Goal: Information Seeking & Learning: Learn about a topic

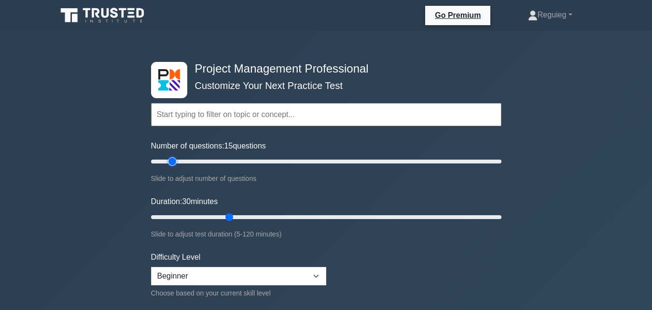
drag, startPoint x: 187, startPoint y: 162, endPoint x: 174, endPoint y: 166, distance: 14.1
click at [174, 166] on input "Number of questions: 15 questions" at bounding box center [326, 161] width 351 height 12
drag, startPoint x: 171, startPoint y: 164, endPoint x: 164, endPoint y: 165, distance: 7.4
type input "10"
click at [164, 165] on input "Number of questions: 10 questions" at bounding box center [326, 161] width 351 height 12
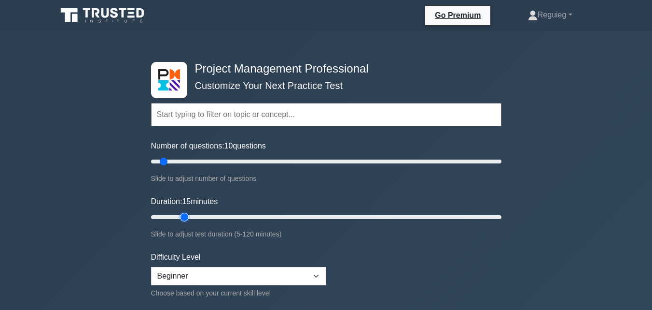
drag, startPoint x: 228, startPoint y: 221, endPoint x: 178, endPoint y: 221, distance: 50.2
type input "15"
click at [178, 221] on input "Duration: 15 minutes" at bounding box center [326, 217] width 351 height 12
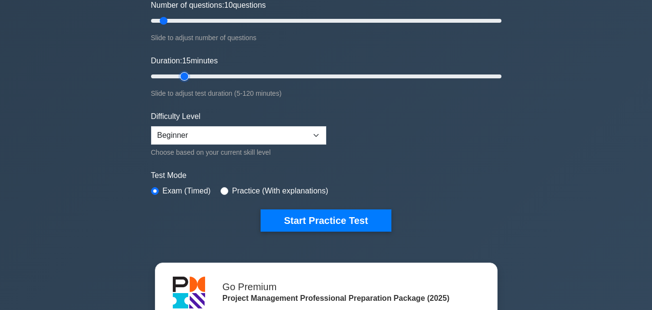
scroll to position [145, 0]
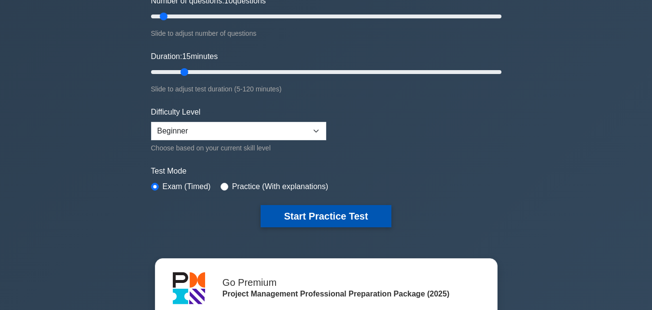
click at [299, 208] on button "Start Practice Test" at bounding box center [326, 216] width 130 height 22
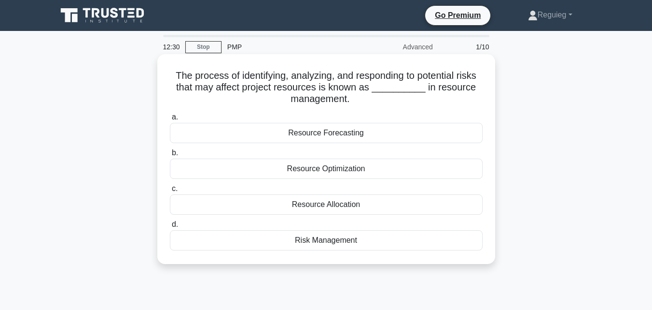
click at [312, 243] on div "Risk Management" at bounding box center [326, 240] width 313 height 20
click at [170, 227] on input "d. Risk Management" at bounding box center [170, 224] width 0 height 6
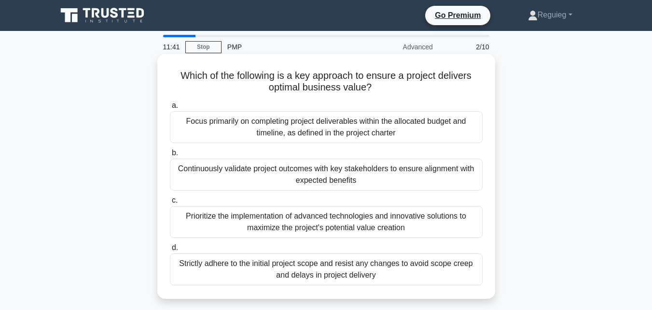
click at [326, 175] on div "Continuously validate project outcomes with key stakeholders to ensure alignmen…" at bounding box center [326, 174] width 313 height 32
click at [284, 175] on div "Continuously validate project outcomes with key stakeholders to ensure alignmen…" at bounding box center [326, 174] width 313 height 32
click at [232, 177] on div "Continuously validate project outcomes with key stakeholders to ensure alignmen…" at bounding box center [326, 174] width 313 height 32
click at [170, 156] on input "b. Continuously validate project outcomes with key stakeholders to ensure align…" at bounding box center [170, 153] width 0 height 6
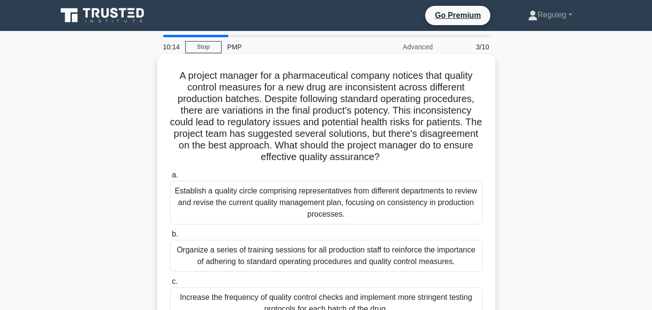
click at [474, 163] on h5 "A project manager for a pharmaceutical company notices that quality control mea…" at bounding box center [326, 117] width 315 height 94
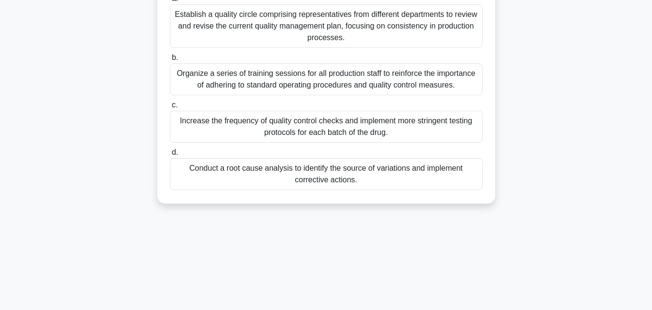
scroll to position [193, 0]
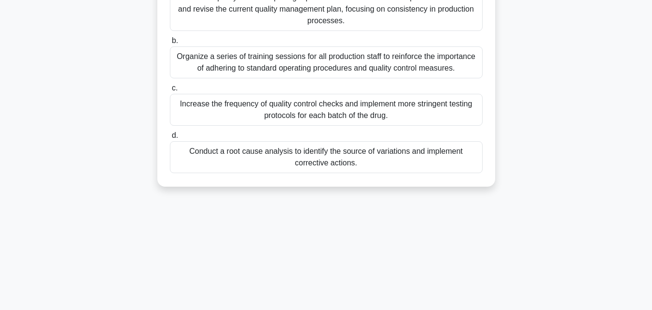
click at [370, 157] on div "Conduct a root cause analysis to identify the source of variations and implemen…" at bounding box center [326, 157] width 313 height 32
click at [170, 139] on input "d. Conduct a root cause analysis to identify the source of variations and imple…" at bounding box center [170, 135] width 0 height 6
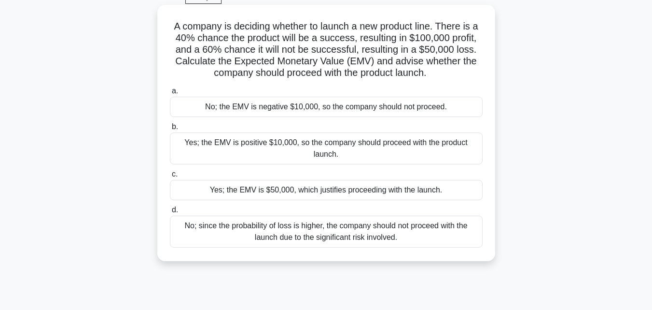
scroll to position [0, 0]
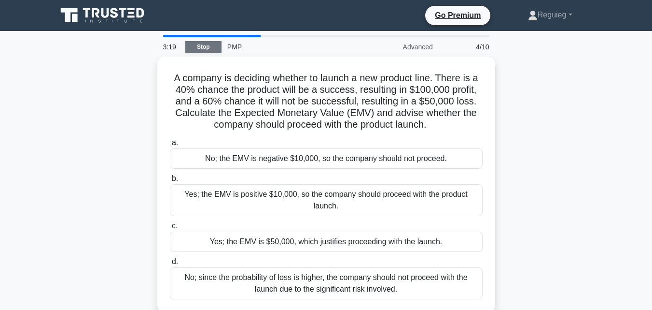
click at [200, 42] on link "Stop" at bounding box center [203, 47] width 36 height 12
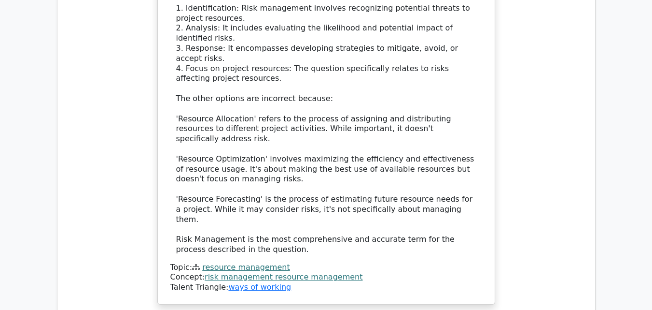
scroll to position [1159, 0]
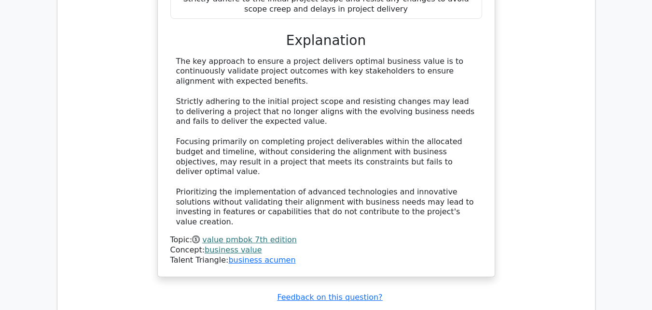
scroll to position [1690, 0]
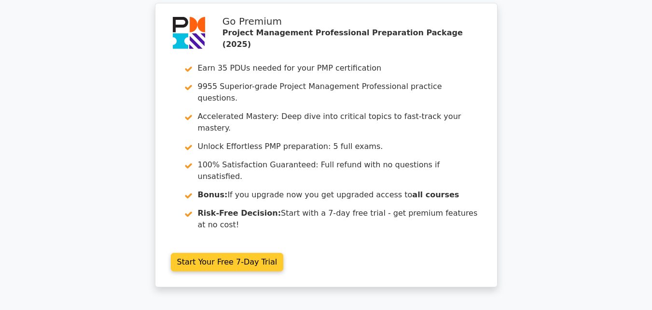
scroll to position [0, 0]
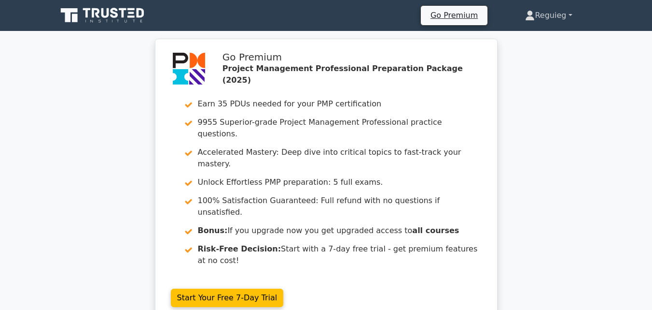
drag, startPoint x: 573, startPoint y: 9, endPoint x: 573, endPoint y: 16, distance: 7.2
click at [573, 11] on link "Reguieg" at bounding box center [548, 15] width 93 height 19
click at [571, 15] on link "Reguieg" at bounding box center [548, 15] width 93 height 19
click at [552, 19] on link "Reguieg" at bounding box center [548, 15] width 93 height 19
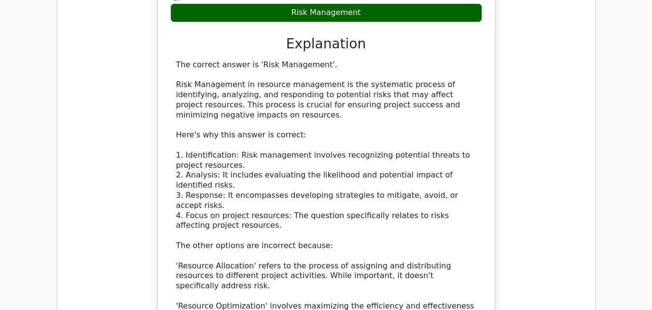
scroll to position [966, 0]
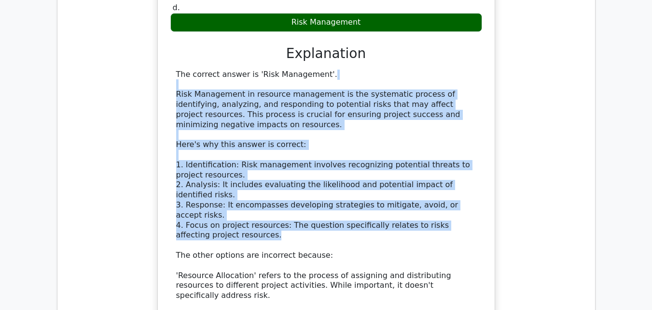
drag, startPoint x: 210, startPoint y: 169, endPoint x: 171, endPoint y: 41, distance: 133.7
click at [171, 70] on div "The correct answer is 'Risk Management'. Risk Management in resource management…" at bounding box center [326, 240] width 312 height 341
copy div "Risk Management in resource management is the systematic process of identifying…"
click at [330, 166] on div "The correct answer is 'Risk Management'. Risk Management in resource management…" at bounding box center [326, 240] width 300 height 341
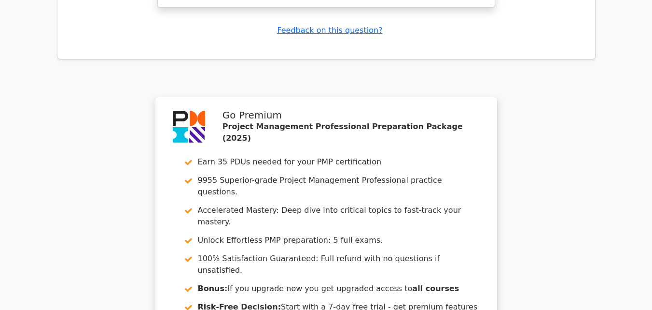
scroll to position [2807, 0]
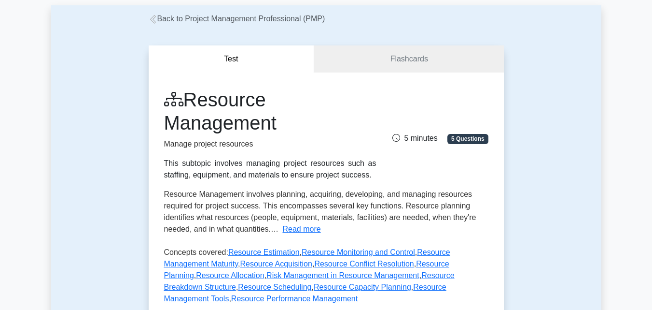
scroll to position [48, 0]
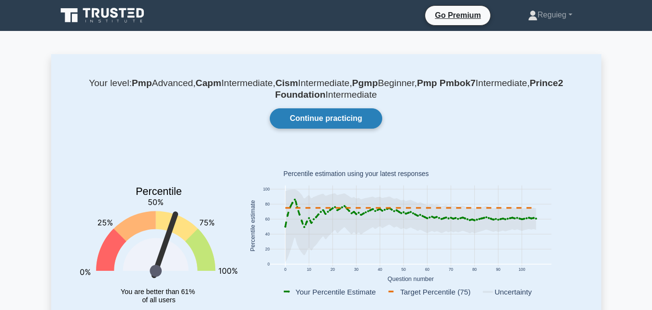
click at [336, 120] on link "Continue practicing" at bounding box center [326, 118] width 112 height 20
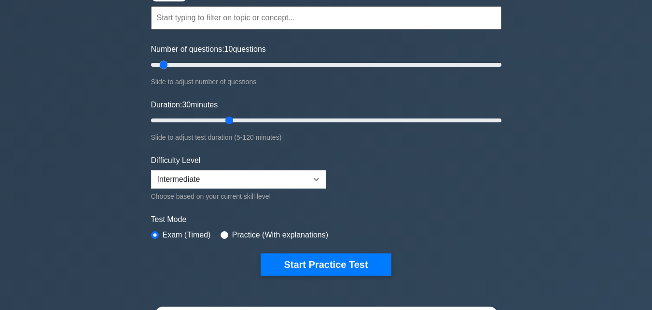
drag, startPoint x: 191, startPoint y: 67, endPoint x: 164, endPoint y: 67, distance: 27.0
type input "10"
click at [164, 67] on input "Number of questions: 10 questions" at bounding box center [326, 65] width 351 height 12
drag, startPoint x: 229, startPoint y: 120, endPoint x: 169, endPoint y: 117, distance: 60.5
type input "10"
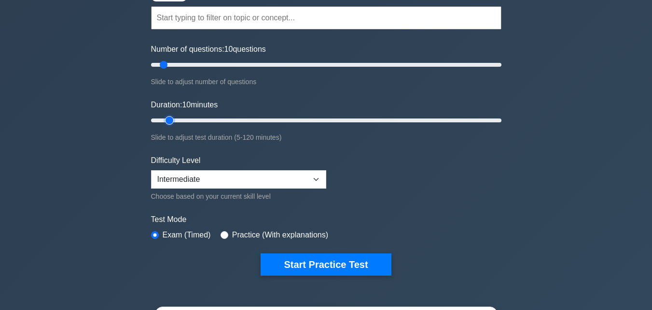
click at [169, 123] on input "Duration: 10 minutes" at bounding box center [326, 120] width 351 height 12
drag, startPoint x: 165, startPoint y: 64, endPoint x: 157, endPoint y: 68, distance: 8.0
type input "5"
click at [157, 68] on input "Number of questions: 5 questions" at bounding box center [326, 65] width 351 height 12
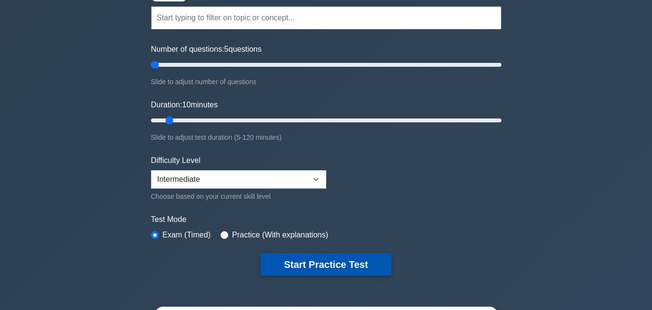
click at [343, 260] on button "Start Practice Test" at bounding box center [326, 264] width 130 height 22
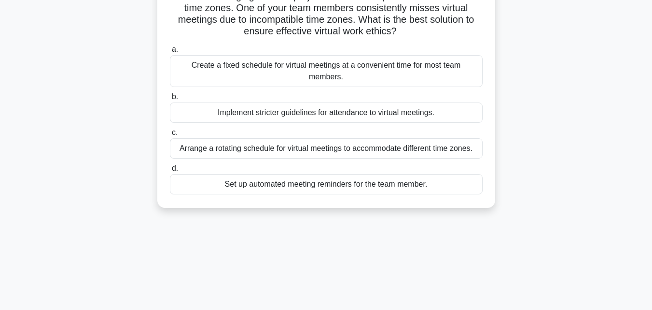
scroll to position [97, 0]
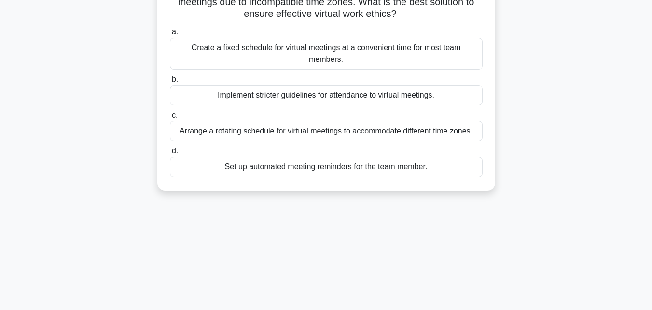
click at [360, 169] on div "Set up automated meeting reminders for the team member." at bounding box center [326, 166] width 313 height 20
click at [170, 154] on input "d. Set up automated meeting reminders for the team member." at bounding box center [170, 151] width 0 height 6
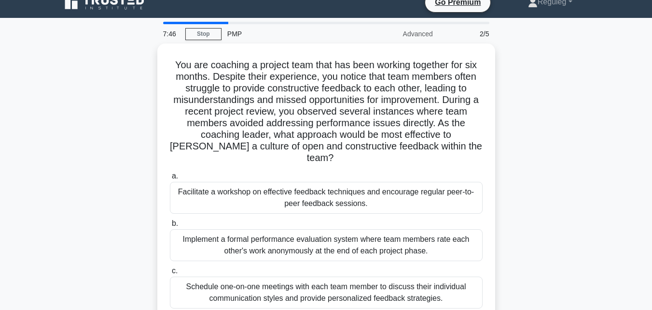
scroll to position [0, 0]
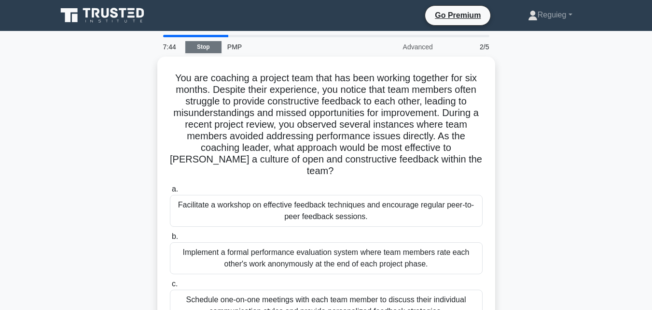
click at [206, 45] on link "Stop" at bounding box center [203, 47] width 36 height 12
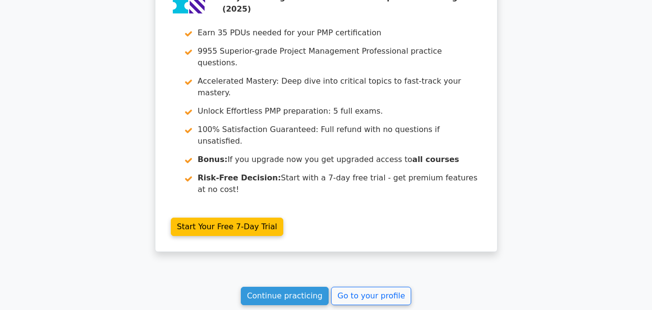
scroll to position [1476, 0]
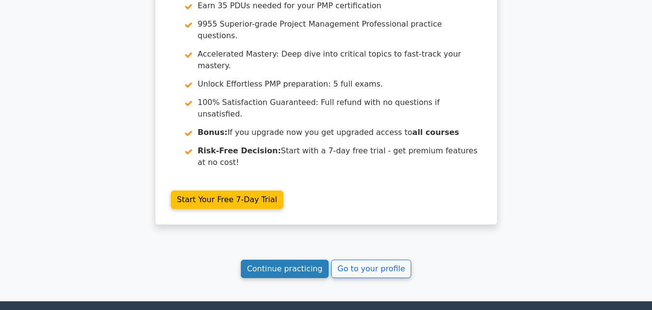
click at [290, 259] on link "Continue practicing" at bounding box center [285, 268] width 88 height 18
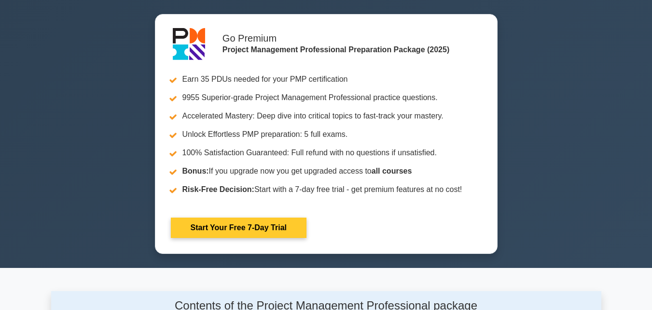
scroll to position [193, 0]
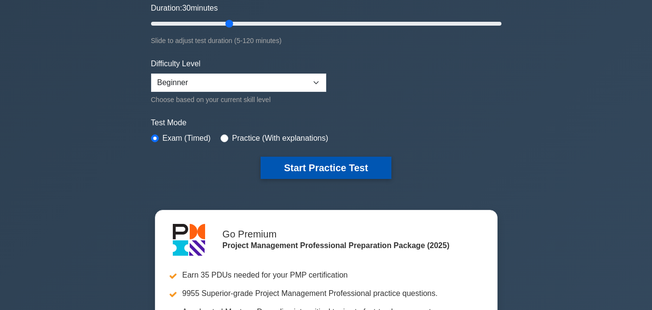
drag, startPoint x: 326, startPoint y: 164, endPoint x: 355, endPoint y: 166, distance: 29.6
click at [332, 170] on button "Start Practice Test" at bounding box center [326, 167] width 130 height 22
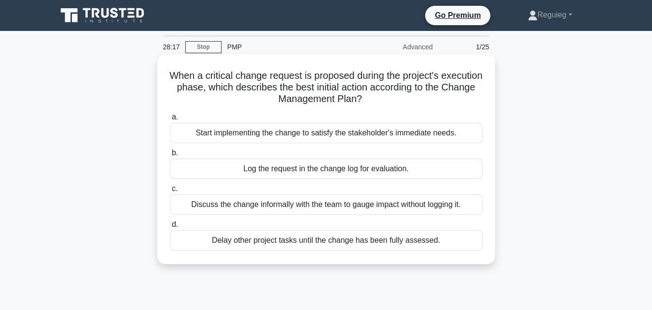
click at [332, 170] on div "Log the request in the change log for evaluation." at bounding box center [326, 168] width 313 height 20
click at [170, 156] on input "b. Log the request in the change log for evaluation." at bounding box center [170, 153] width 0 height 6
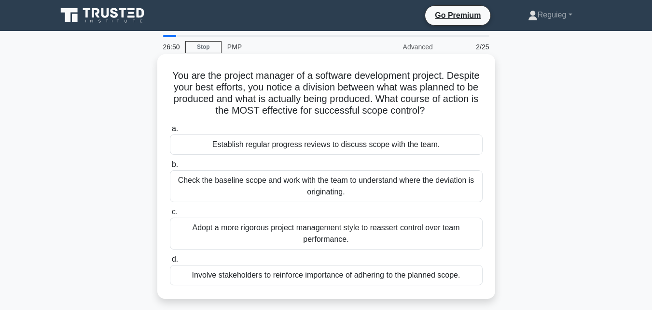
click at [271, 190] on div "Check the baseline scope and work with the team to understand where the deviati…" at bounding box center [326, 186] width 313 height 32
click at [170, 168] on input "b. Check the baseline scope and work with the team to understand where the devi…" at bounding box center [170, 164] width 0 height 6
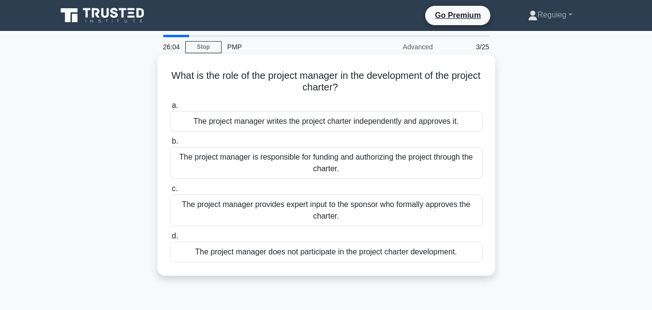
click at [270, 251] on div "The project manager does not participate in the project charter development." at bounding box center [326, 251] width 313 height 20
click at [170, 239] on input "d. The project manager does not participate in the project charter development." at bounding box center [170, 236] width 0 height 6
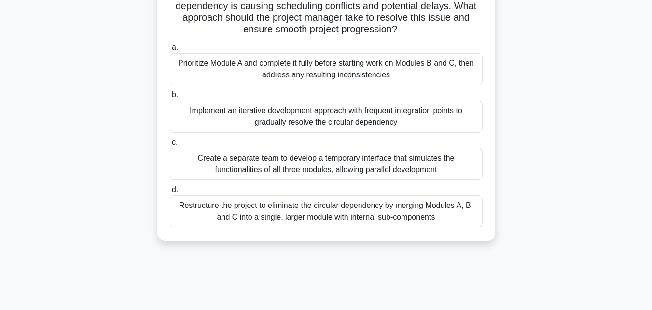
scroll to position [145, 0]
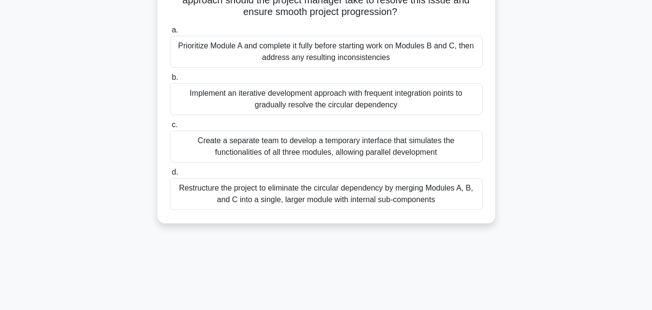
click at [246, 56] on div "Prioritize Module A and complete it fully before starting work on Modules B and…" at bounding box center [326, 52] width 313 height 32
click at [170, 33] on input "a. Prioritize Module A and complete it fully before starting work on Modules B …" at bounding box center [170, 30] width 0 height 6
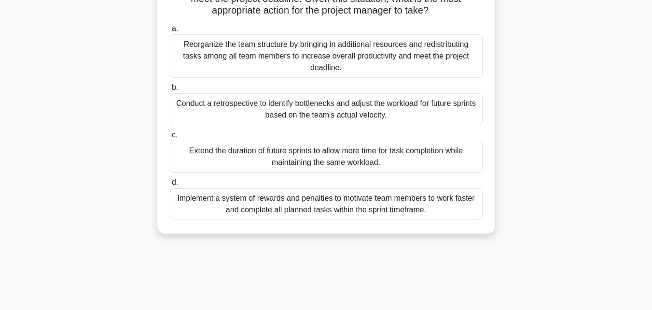
scroll to position [164, 0]
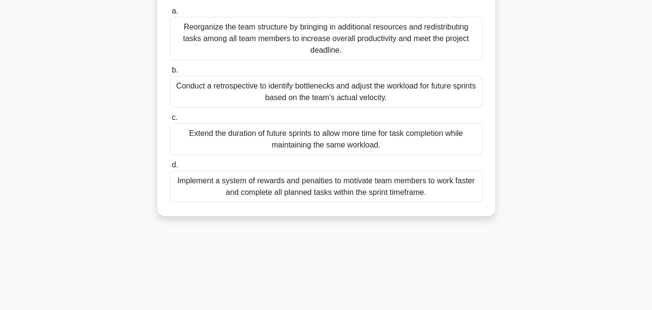
click at [358, 184] on div "Implement a system of rewards and penalties to motivate team members to work fa…" at bounding box center [326, 186] width 313 height 32
click at [170, 168] on input "d. Implement a system of rewards and penalties to motivate team members to work…" at bounding box center [170, 165] width 0 height 6
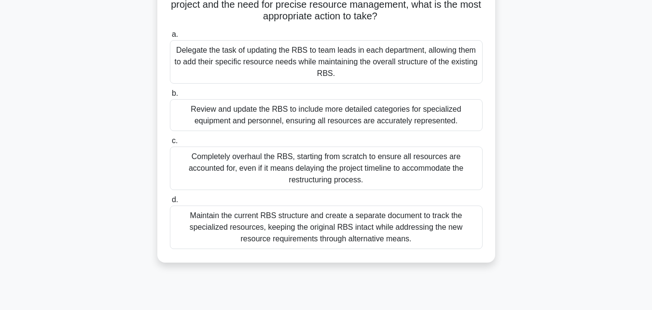
click at [269, 233] on div "Maintain the current RBS structure and create a separate document to track the …" at bounding box center [326, 226] width 313 height 43
click at [170, 203] on input "d. Maintain the current RBS structure and create a separate document to track t…" at bounding box center [170, 200] width 0 height 6
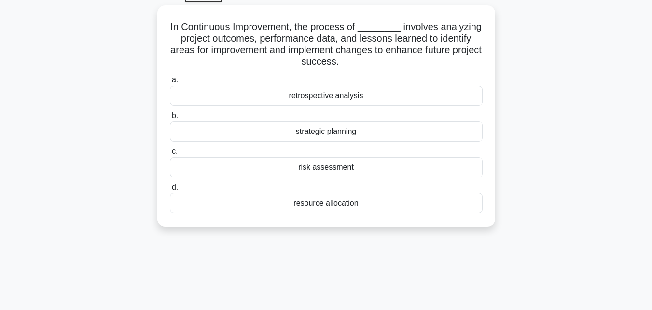
scroll to position [50, 0]
click at [336, 95] on div "retrospective analysis" at bounding box center [326, 95] width 313 height 20
click at [170, 82] on input "a. retrospective analysis" at bounding box center [170, 79] width 0 height 6
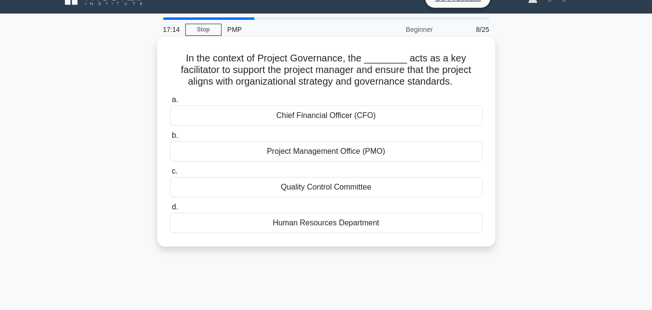
scroll to position [0, 0]
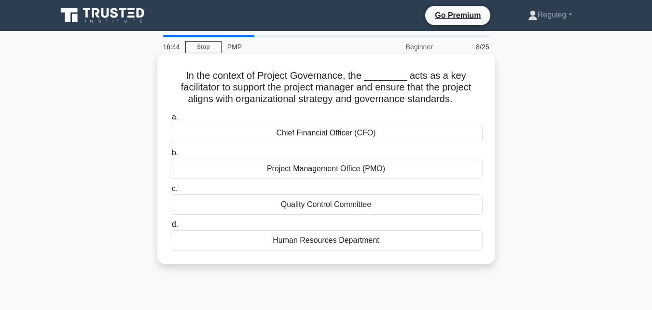
click at [288, 171] on div "Project Management Office (PMO)" at bounding box center [326, 168] width 313 height 20
click at [170, 156] on input "b. Project Management Office (PMO)" at bounding box center [170, 153] width 0 height 6
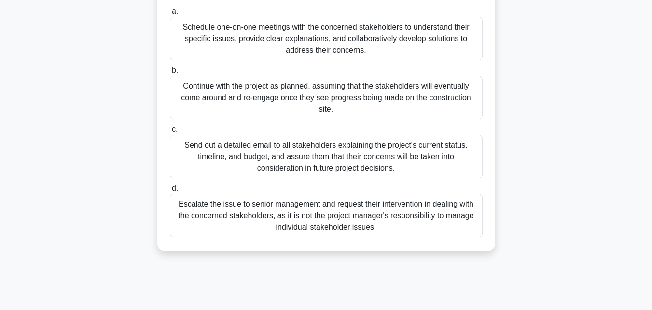
scroll to position [115, 0]
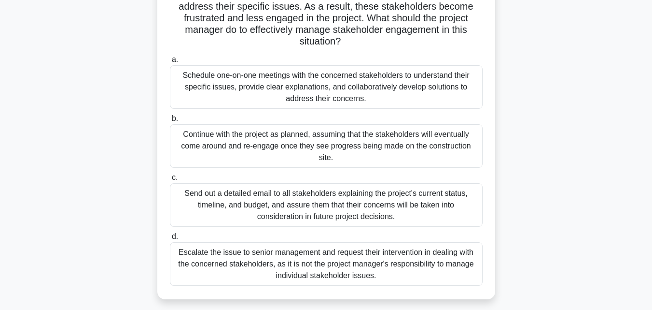
click at [325, 99] on div "Schedule one-on-one meetings with the concerned stakeholders to understand thei…" at bounding box center [326, 86] width 313 height 43
click at [170, 63] on input "a. Schedule one-on-one meetings with the concerned stakeholders to understand t…" at bounding box center [170, 60] width 0 height 6
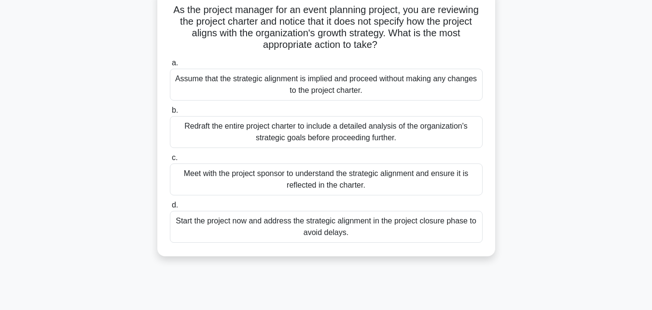
scroll to position [48, 0]
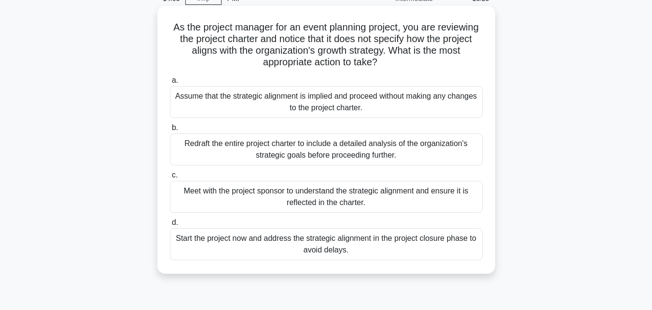
click at [226, 203] on div "Meet with the project sponsor to understand the strategic alignment and ensure …" at bounding box center [326, 197] width 313 height 32
click at [170, 178] on input "c. Meet with the project sponsor to understand the strategic alignment and ensu…" at bounding box center [170, 175] width 0 height 6
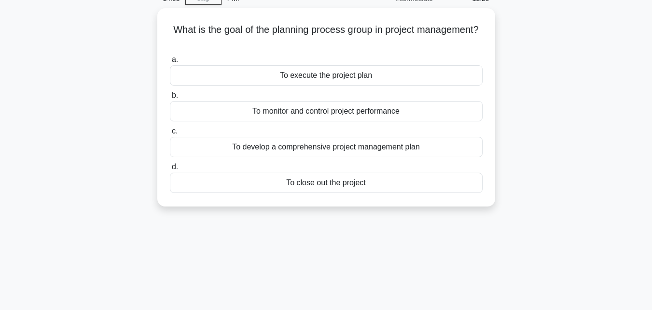
scroll to position [0, 0]
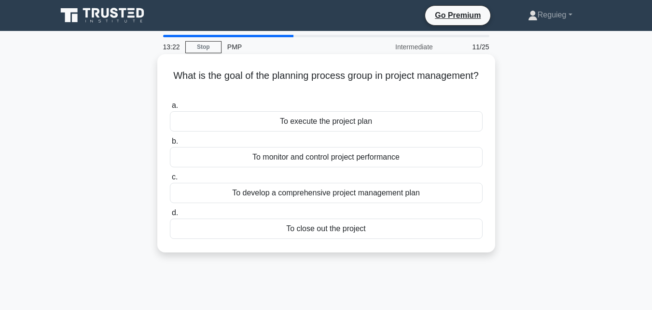
click at [351, 124] on div "To execute the project plan" at bounding box center [326, 121] width 313 height 20
click at [170, 109] on input "a. To execute the project plan" at bounding box center [170, 105] width 0 height 6
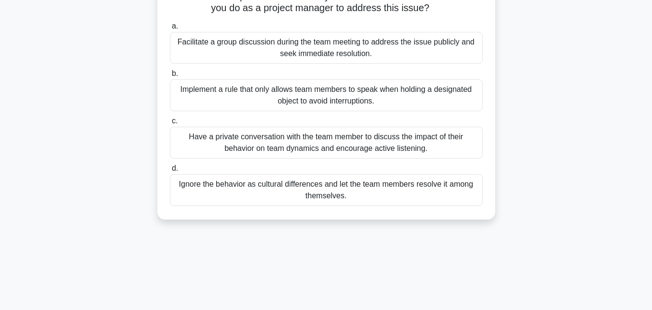
scroll to position [97, 0]
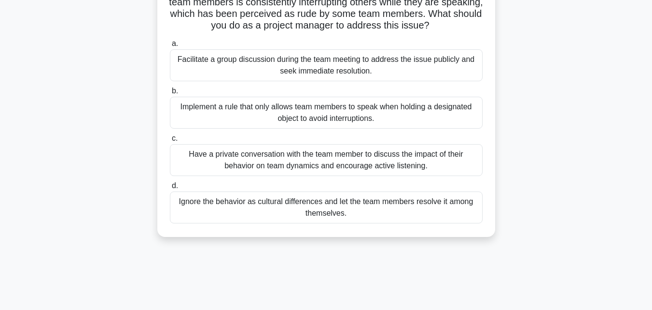
click at [381, 69] on div "Facilitate a group discussion during the team meeting to address the issue publ…" at bounding box center [326, 65] width 313 height 32
click at [170, 47] on input "a. Facilitate a group discussion during the team meeting to address the issue p…" at bounding box center [170, 44] width 0 height 6
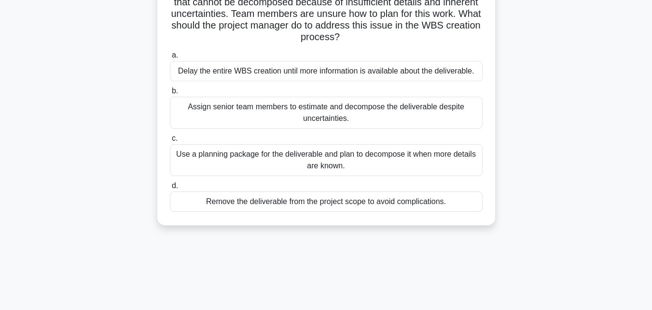
click at [278, 114] on div "Assign senior team members to estimate and decompose the deliverable despite un…" at bounding box center [326, 113] width 313 height 32
click at [170, 94] on input "b. Assign senior team members to estimate and decompose the deliverable despite…" at bounding box center [170, 91] width 0 height 6
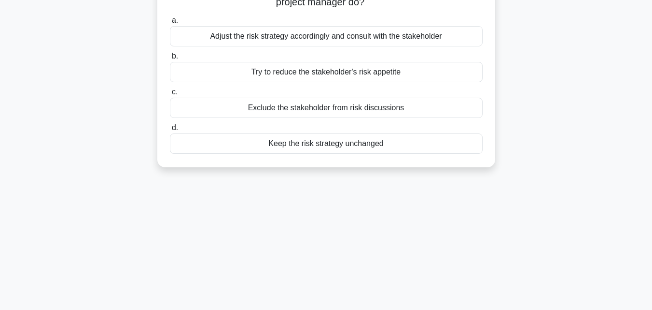
scroll to position [0, 0]
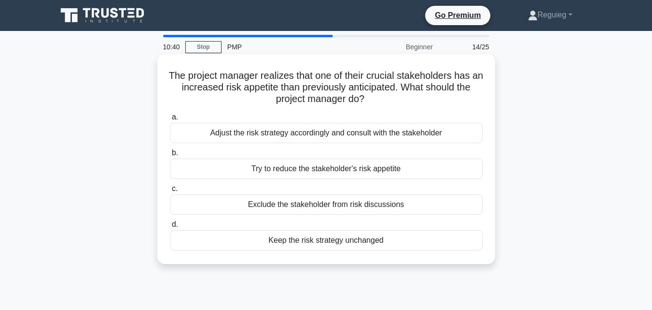
click at [335, 136] on div "Adjust the risk strategy accordingly and consult with the stakeholder" at bounding box center [326, 133] width 313 height 20
click at [170, 120] on input "a. Adjust the risk strategy accordingly and consult with the stakeholder" at bounding box center [170, 117] width 0 height 6
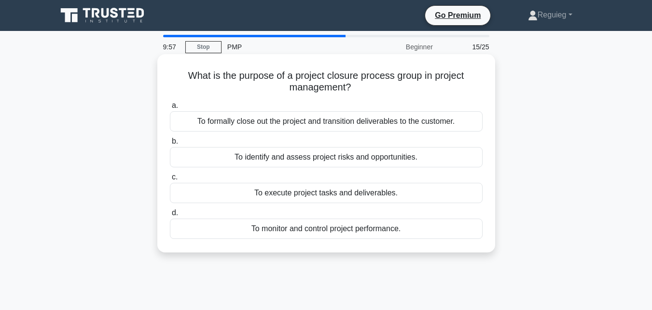
click at [261, 125] on div "To formally close out the project and transition deliverables to the customer." at bounding box center [326, 121] width 313 height 20
click at [170, 109] on input "a. To formally close out the project and transition deliverables to the custome…" at bounding box center [170, 105] width 0 height 6
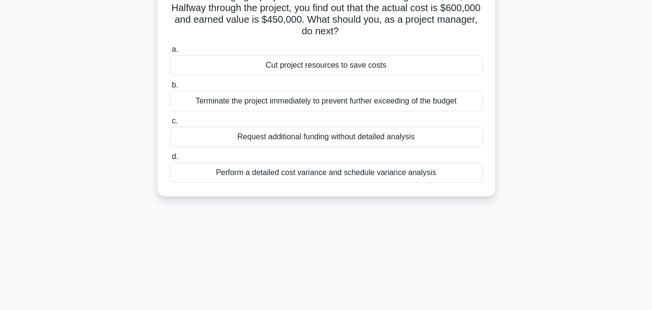
scroll to position [97, 0]
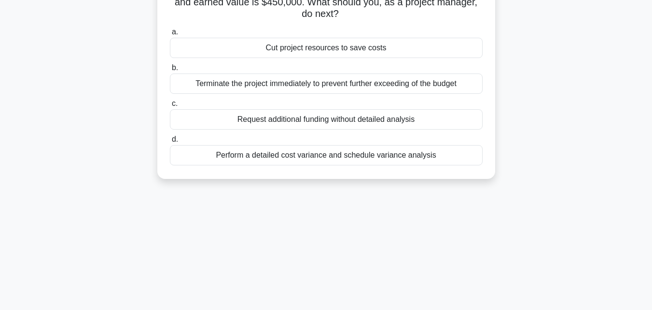
click at [287, 81] on div "Terminate the project immediately to prevent further exceeding of the budget" at bounding box center [326, 83] width 313 height 20
click at [170, 71] on input "b. Terminate the project immediately to prevent further exceeding of the budget" at bounding box center [170, 68] width 0 height 6
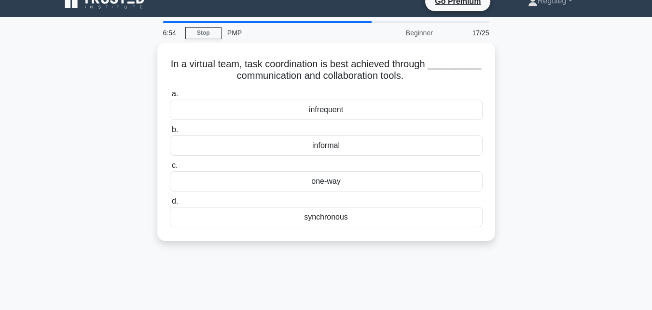
scroll to position [0, 0]
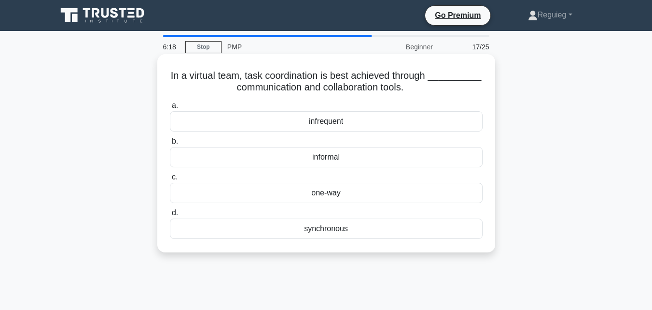
click at [312, 230] on div "synchronous" at bounding box center [326, 228] width 313 height 20
click at [170, 216] on input "d. synchronous" at bounding box center [170, 213] width 0 height 6
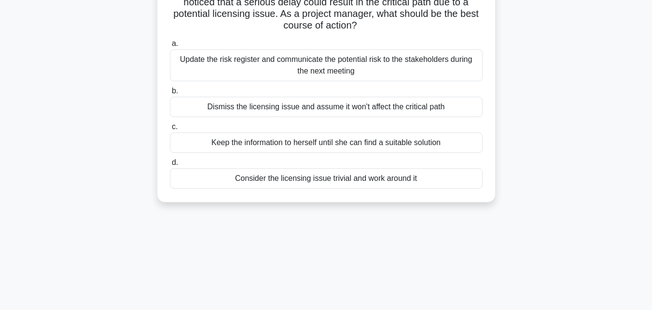
scroll to position [48, 0]
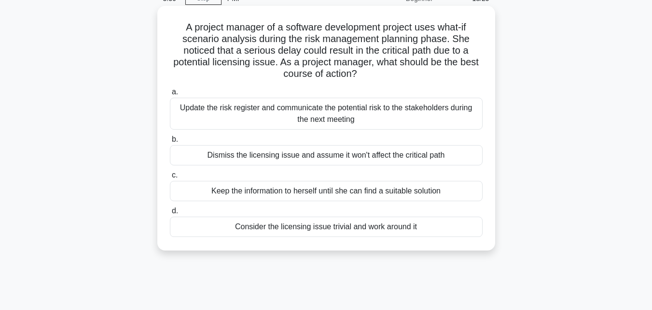
click at [262, 195] on div "Keep the information to herself until she can find a suitable solution" at bounding box center [326, 191] width 313 height 20
click at [170, 178] on input "c. Keep the information to herself until she can find a suitable solution" at bounding box center [170, 175] width 0 height 6
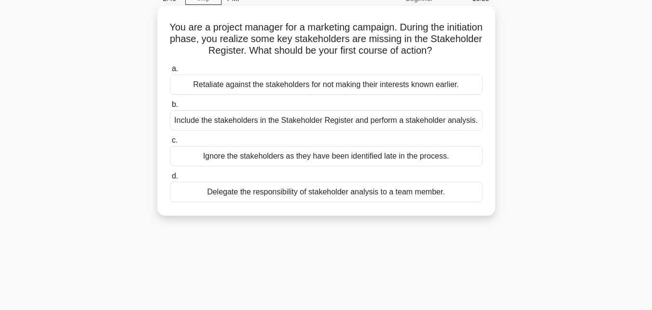
click at [299, 118] on div "Include the stakeholders in the Stakeholder Register and perform a stakeholder …" at bounding box center [326, 120] width 313 height 20
click at [170, 108] on input "b. Include the stakeholders in the Stakeholder Register and perform a stakehold…" at bounding box center [170, 104] width 0 height 6
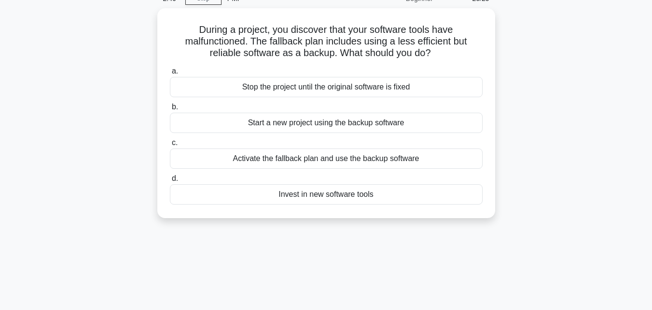
scroll to position [0, 0]
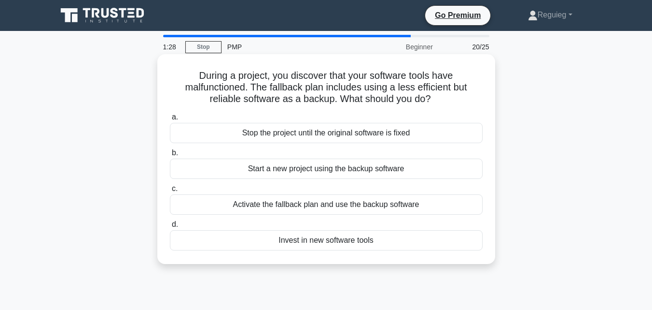
click at [381, 209] on div "Activate the fallback plan and use the backup software" at bounding box center [326, 204] width 313 height 20
click at [170, 192] on input "c. Activate the fallback plan and use the backup software" at bounding box center [170, 188] width 0 height 6
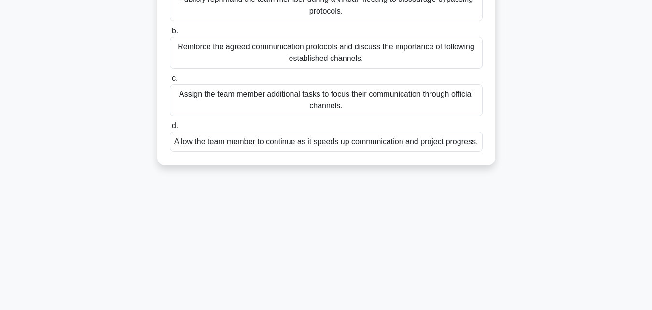
scroll to position [97, 0]
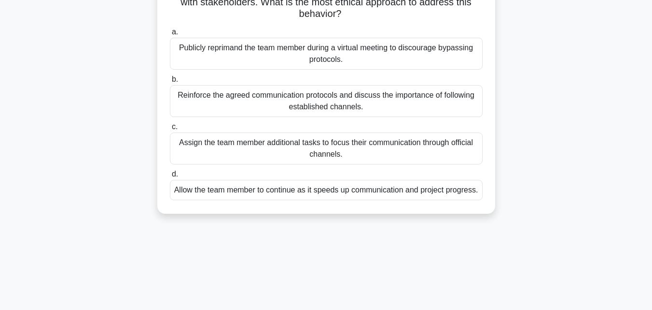
click at [311, 60] on div "Publicly reprimand the team member during a virtual meeting to discourage bypas…" at bounding box center [326, 54] width 313 height 32
click at [170, 35] on input "a. Publicly reprimand the team member during a virtual meeting to discourage by…" at bounding box center [170, 32] width 0 height 6
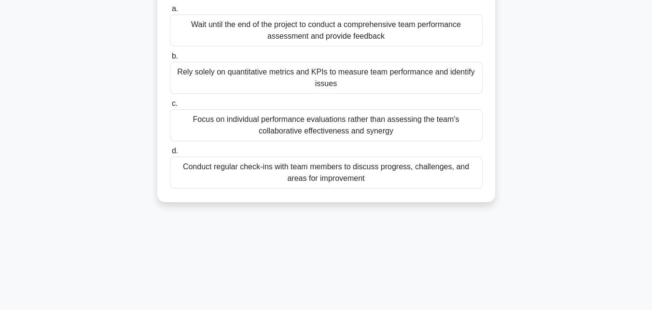
click at [258, 183] on div "Conduct regular check-ins with team members to discuss progress, challenges, an…" at bounding box center [326, 172] width 313 height 32
click at [334, 188] on div "Conduct regular check-ins with team members to discuss progress, challenges, an…" at bounding box center [326, 172] width 313 height 32
click at [170, 154] on input "d. Conduct regular check-ins with team members to discuss progress, challenges,…" at bounding box center [170, 151] width 0 height 6
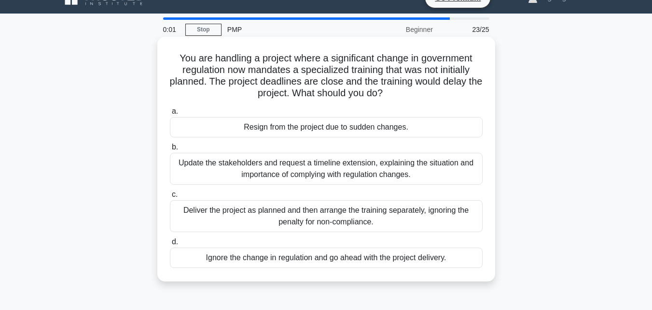
scroll to position [0, 0]
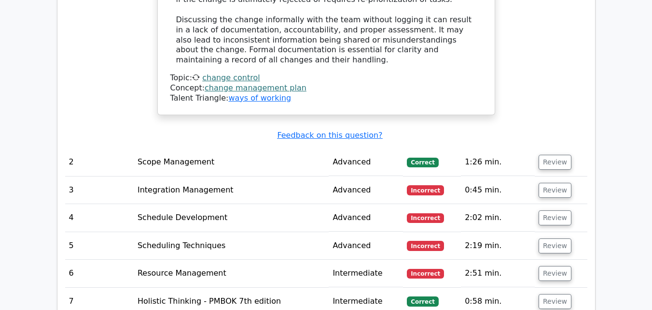
scroll to position [1497, 0]
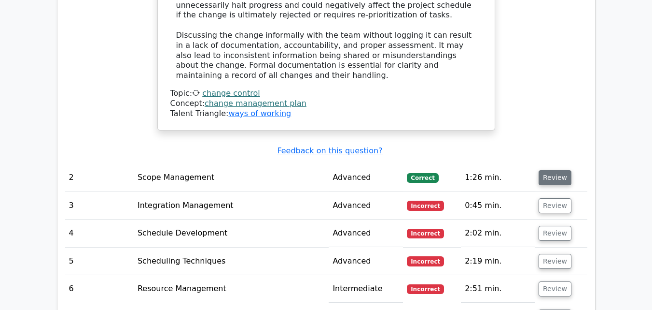
click at [549, 170] on button "Review" at bounding box center [555, 177] width 33 height 15
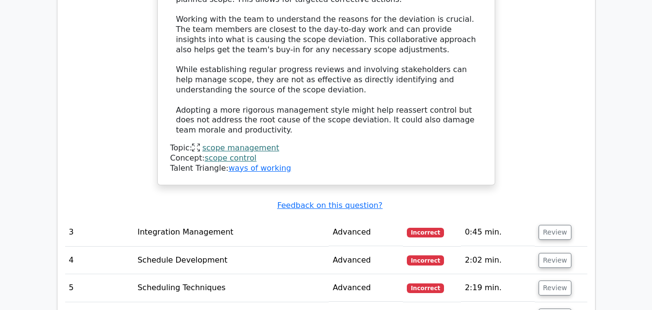
scroll to position [2077, 0]
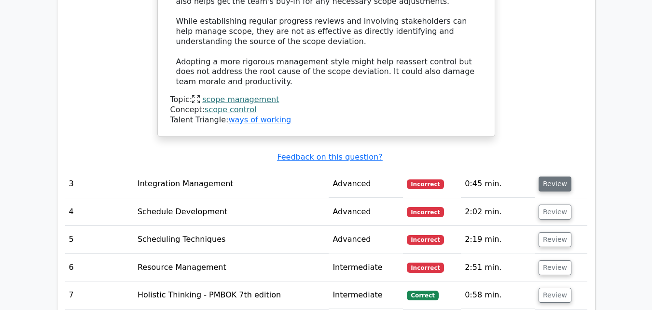
click at [559, 176] on button "Review" at bounding box center [555, 183] width 33 height 15
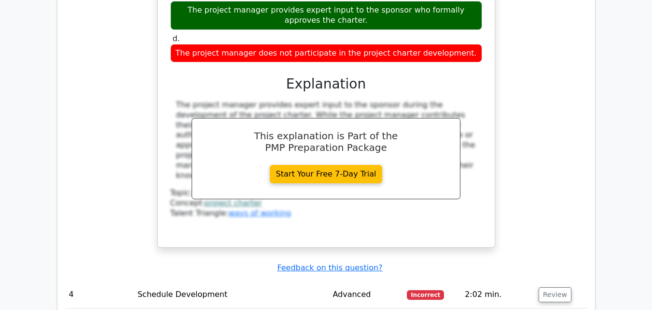
scroll to position [2415, 0]
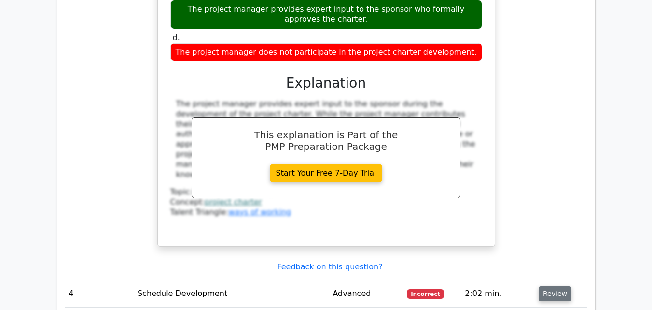
click at [551, 286] on button "Review" at bounding box center [555, 293] width 33 height 15
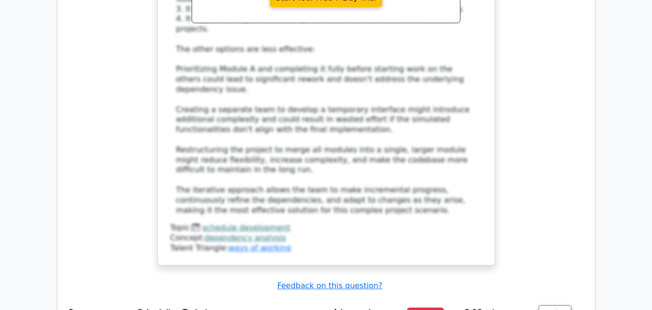
scroll to position [3139, 0]
click at [552, 304] on button "Review" at bounding box center [555, 311] width 33 height 15
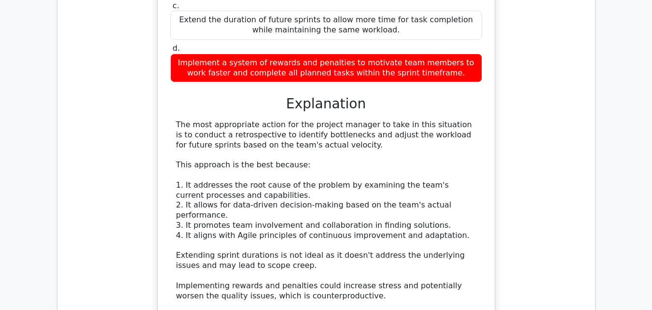
scroll to position [3815, 0]
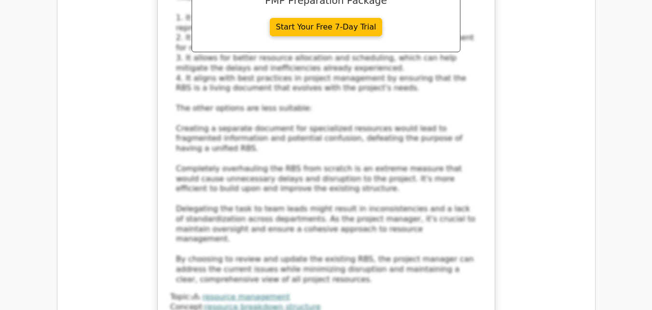
scroll to position [4733, 0]
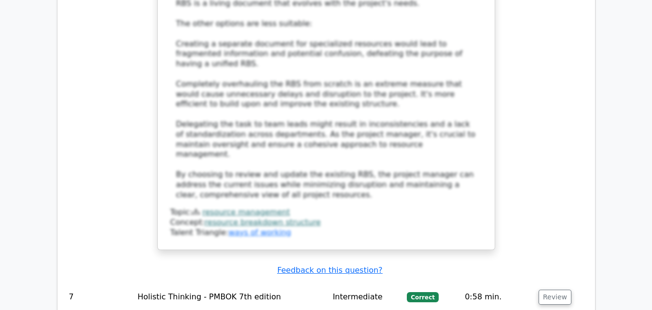
click at [552, 283] on td "Review" at bounding box center [561, 297] width 52 height 28
click at [555, 289] on button "Review" at bounding box center [555, 296] width 33 height 15
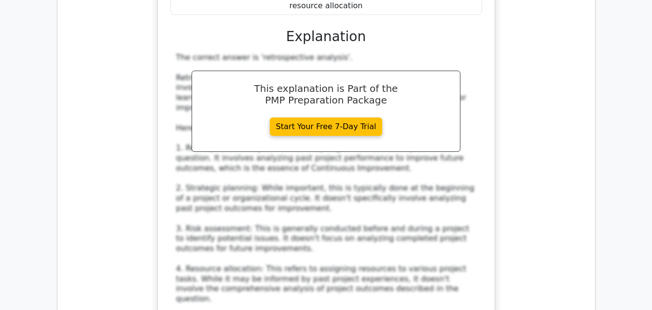
scroll to position [5409, 0]
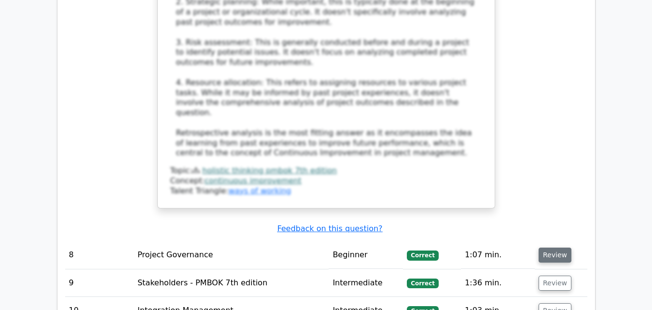
click at [561, 247] on button "Review" at bounding box center [555, 254] width 33 height 15
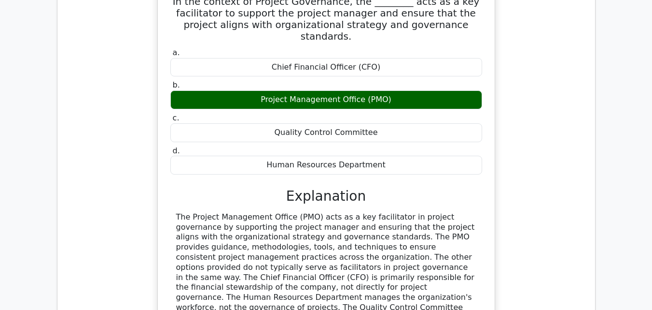
scroll to position [5698, 0]
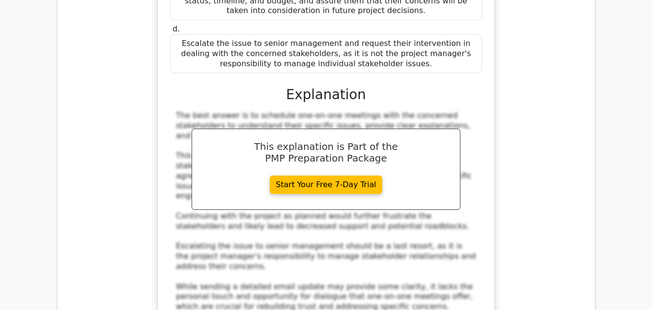
scroll to position [6423, 0]
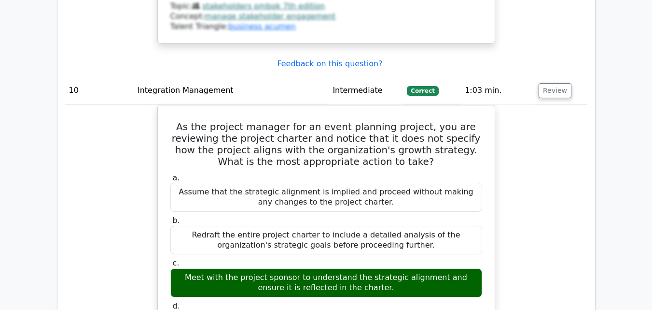
scroll to position [6906, 0]
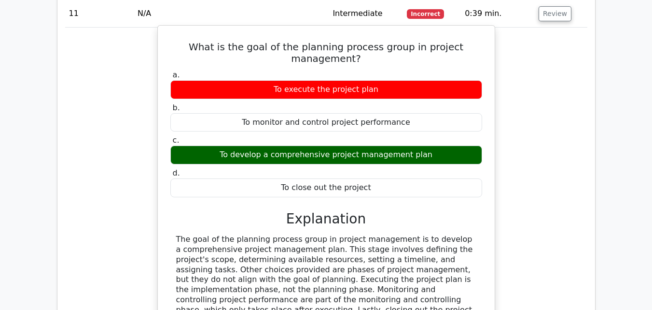
scroll to position [7389, 0]
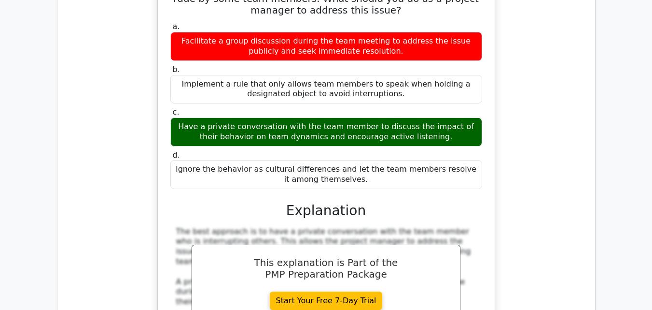
scroll to position [7871, 0]
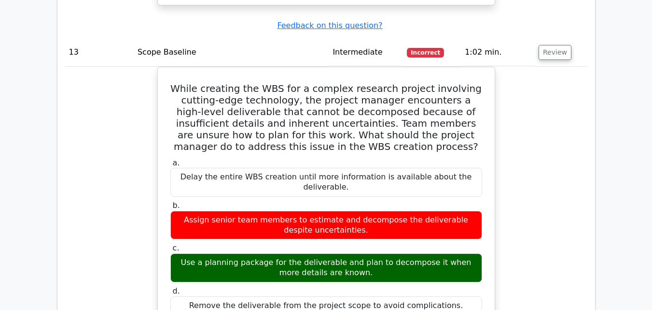
scroll to position [8451, 0]
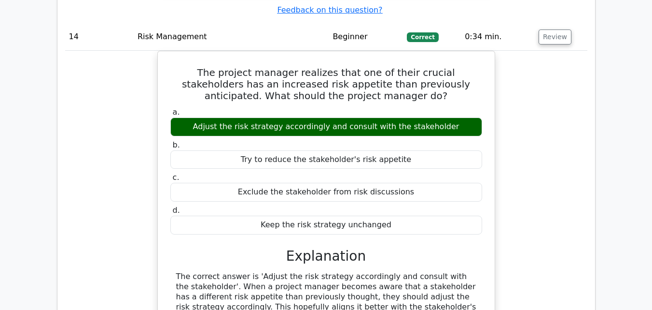
scroll to position [8837, 0]
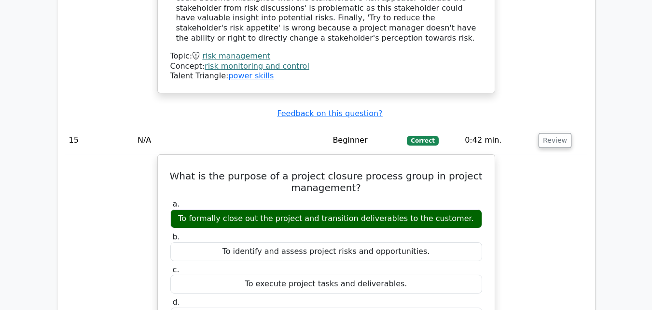
scroll to position [9175, 0]
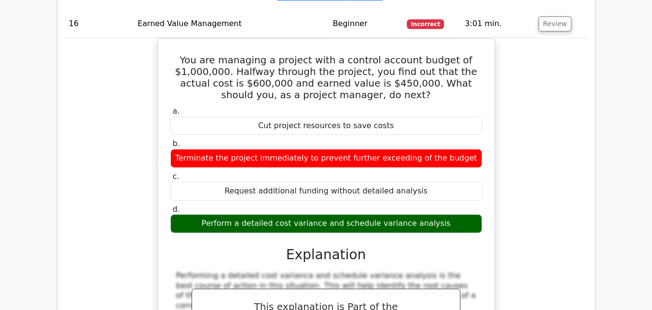
scroll to position [9706, 0]
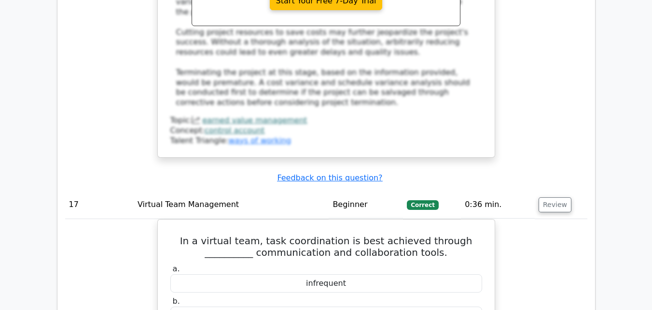
scroll to position [10238, 0]
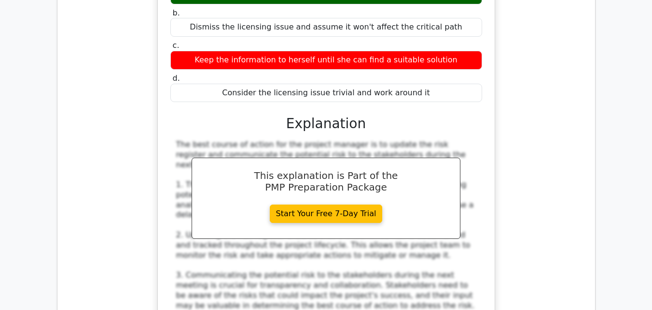
scroll to position [10914, 0]
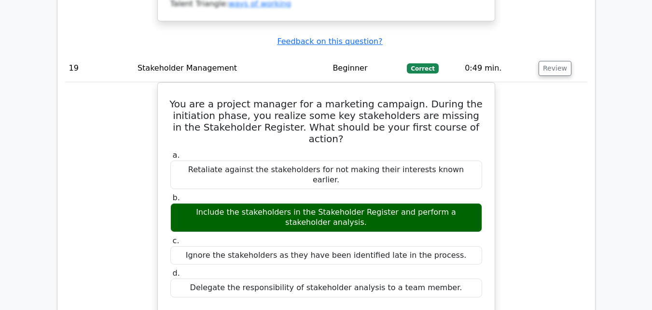
scroll to position [11328, 0]
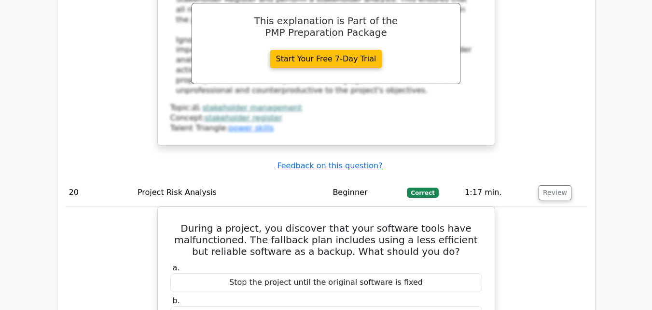
scroll to position [11714, 0]
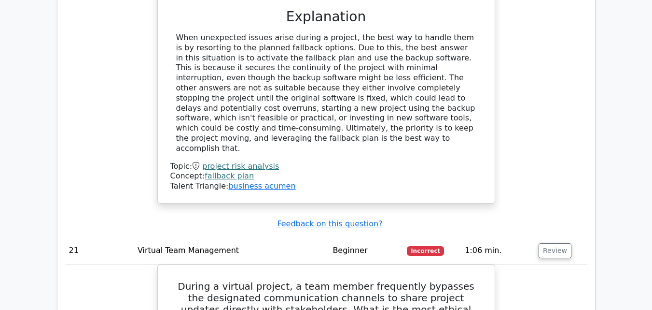
scroll to position [12197, 0]
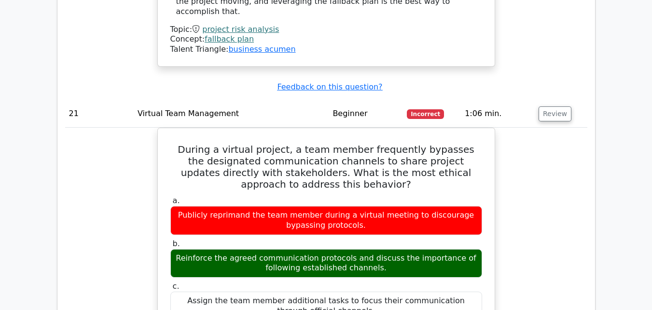
scroll to position [12293, 0]
